Goal: Find specific page/section: Find specific page/section

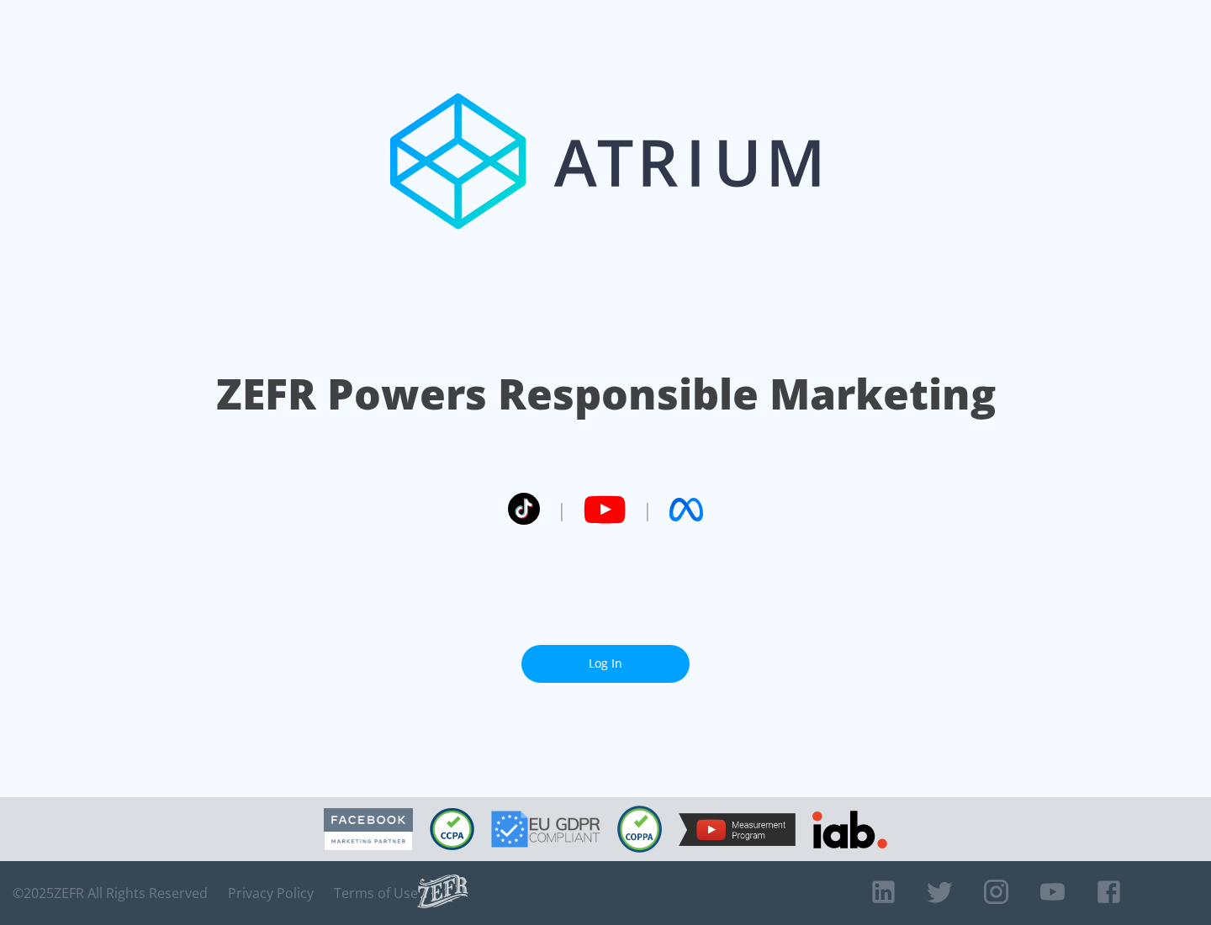
click at [605, 663] on link "Log In" at bounding box center [605, 664] width 168 height 38
